Goal: Transaction & Acquisition: Subscribe to service/newsletter

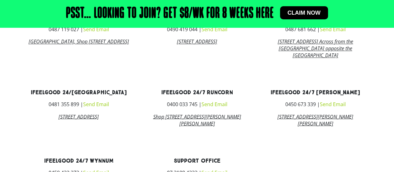
scroll to position [499, 0]
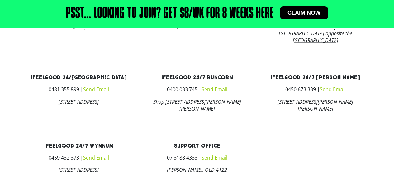
click at [63, 105] on link "22/3732 Mount Lindesay Hwy, Park Ridge, 4125" at bounding box center [79, 101] width 40 height 7
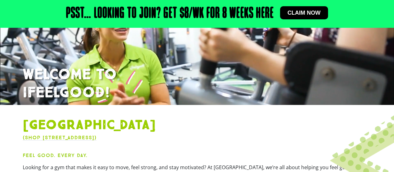
scroll to position [125, 0]
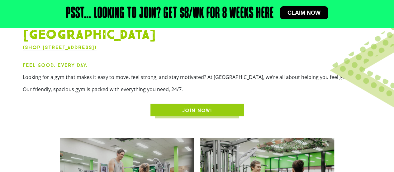
click at [198, 110] on span "JOIN NOW!" at bounding box center [197, 110] width 30 height 7
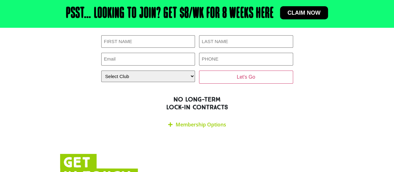
scroll to position [1115, 0]
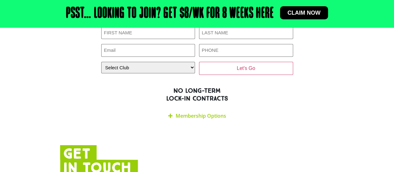
click at [206, 112] on link "Membership Options" at bounding box center [201, 115] width 50 height 7
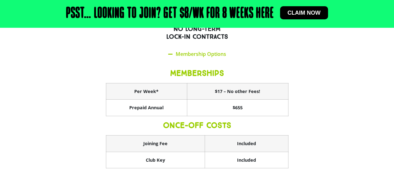
scroll to position [1177, 0]
